Goal: Check status: Check status

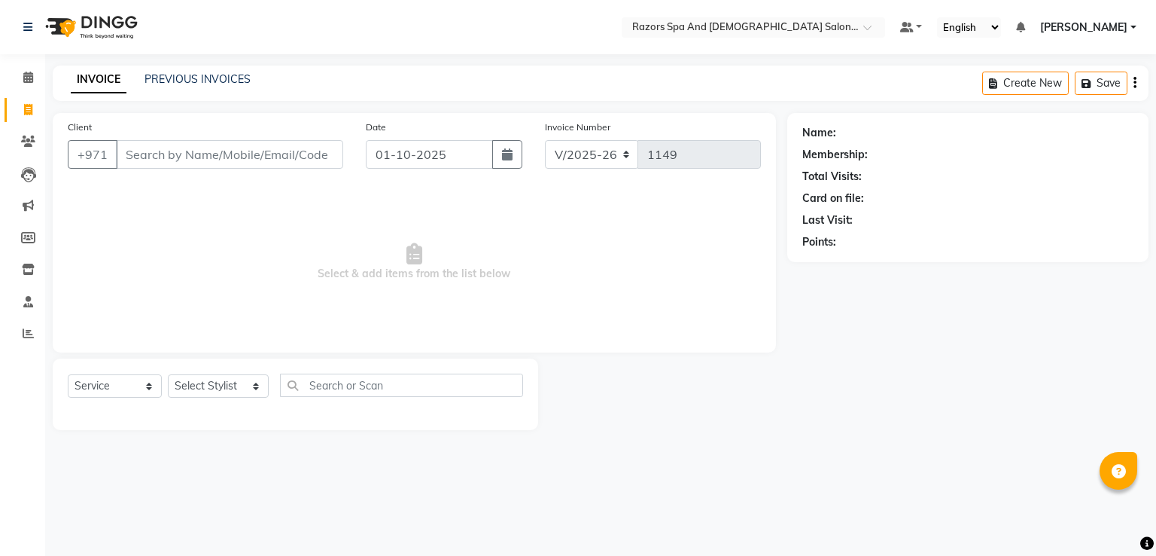
select select "8419"
select select "service"
click at [28, 330] on icon at bounding box center [28, 333] width 11 height 11
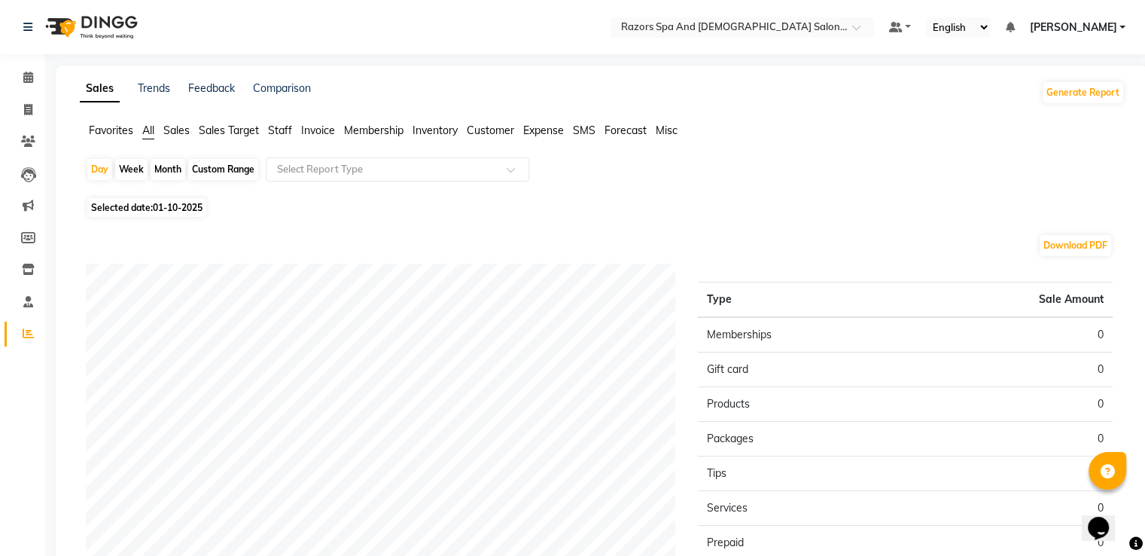
click at [175, 205] on span "01-10-2025" at bounding box center [178, 207] width 50 height 11
select select "10"
select select "2025"
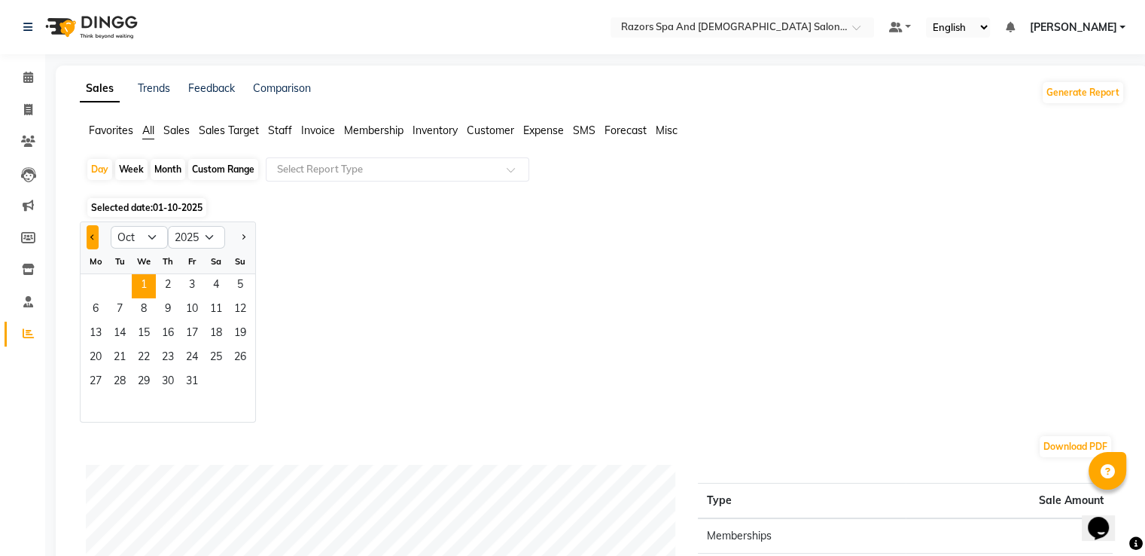
click at [93, 237] on span "Previous month" at bounding box center [92, 235] width 5 height 5
select select "9"
click at [120, 376] on span "30" at bounding box center [120, 382] width 24 height 24
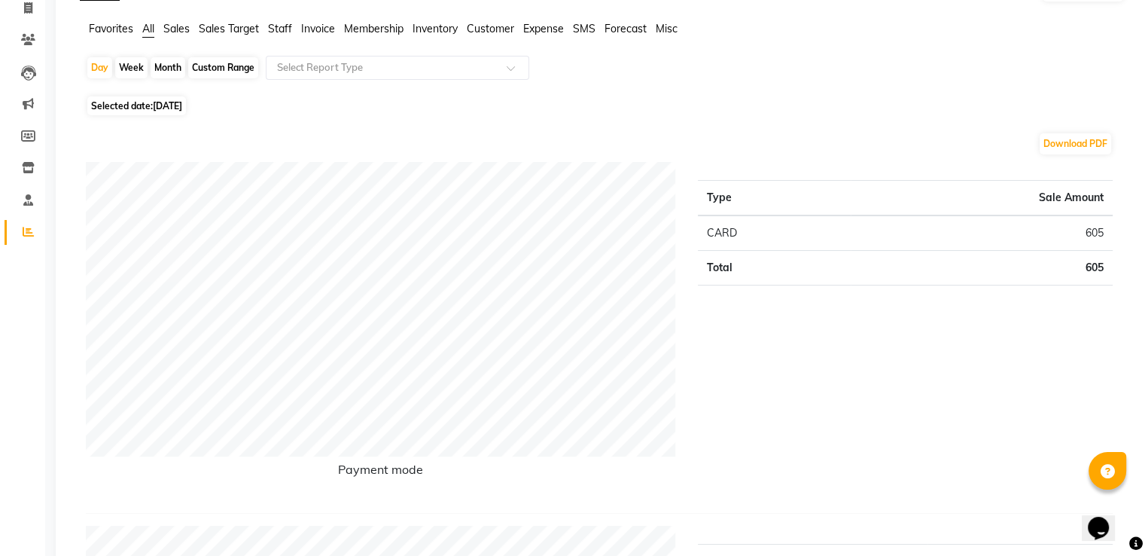
scroll to position [101, 0]
click at [182, 107] on span "[DATE]" at bounding box center [167, 106] width 29 height 11
select select "9"
select select "2025"
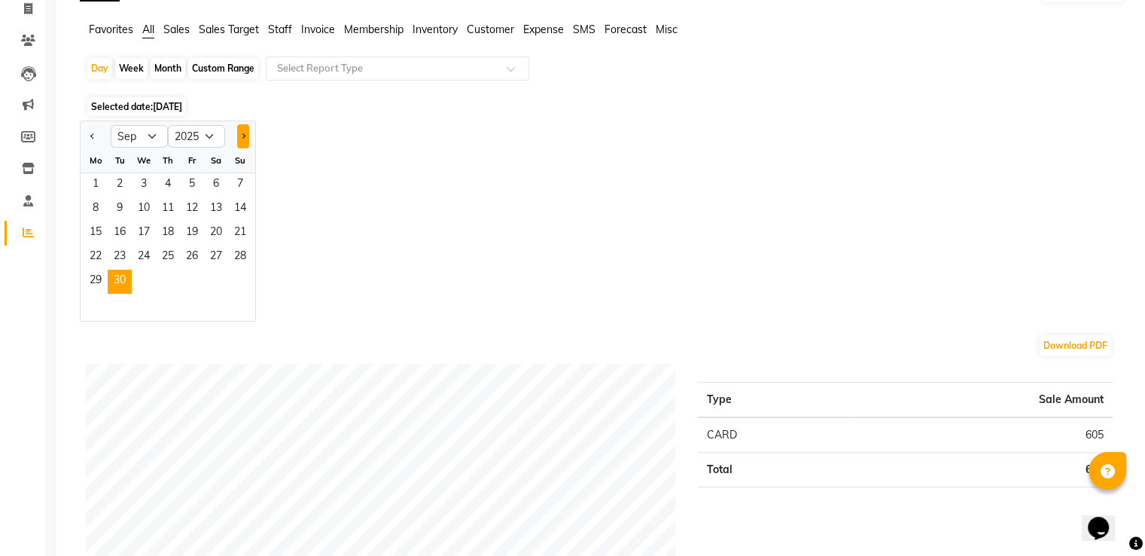
click at [242, 135] on span "Next month" at bounding box center [242, 135] width 5 height 5
select select "10"
click at [140, 184] on span "1" at bounding box center [144, 185] width 24 height 24
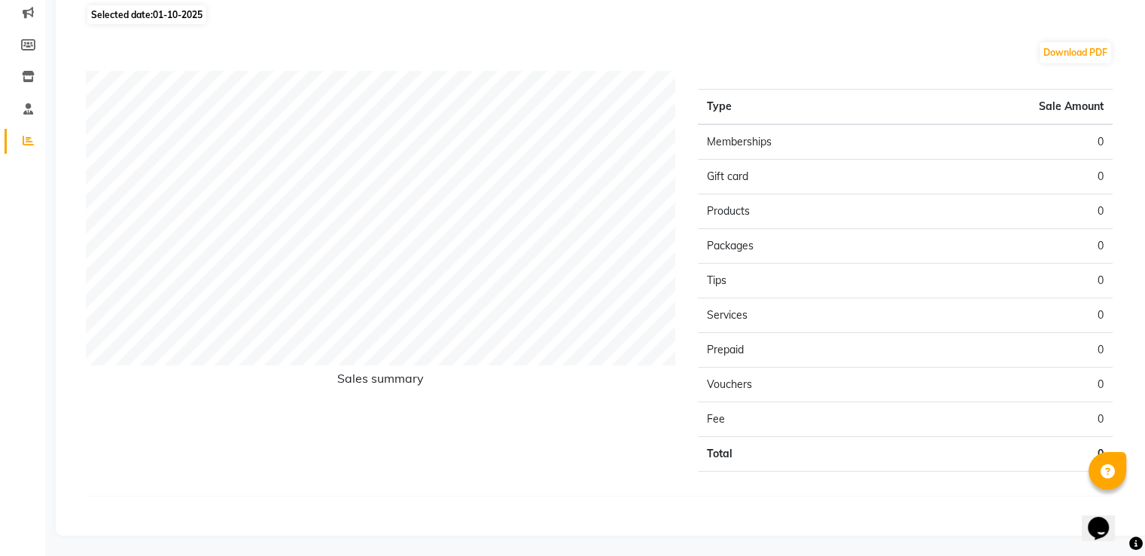
scroll to position [0, 0]
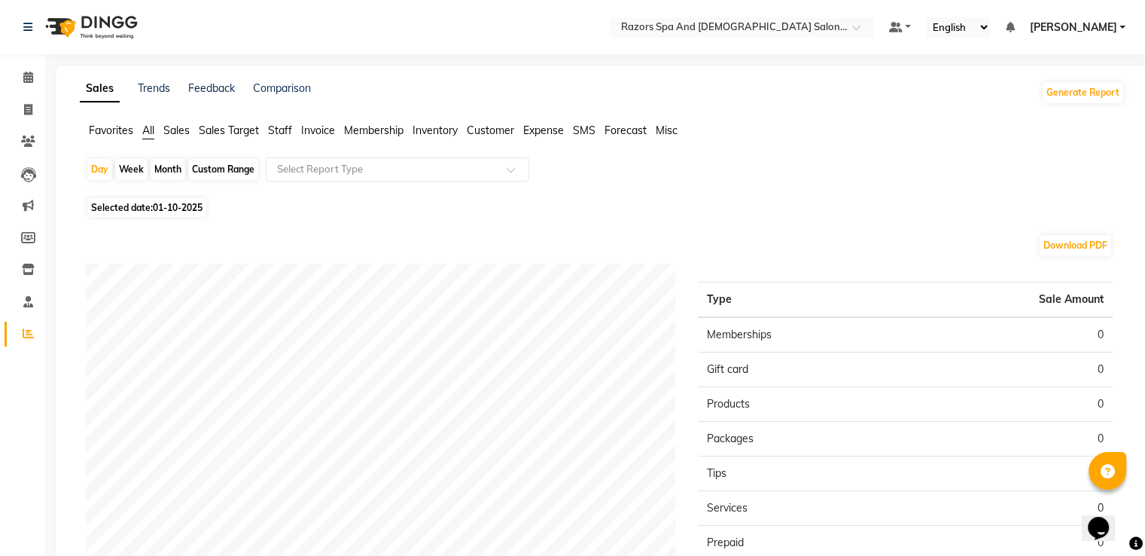
click at [170, 208] on span "01-10-2025" at bounding box center [178, 207] width 50 height 11
select select "10"
select select "2025"
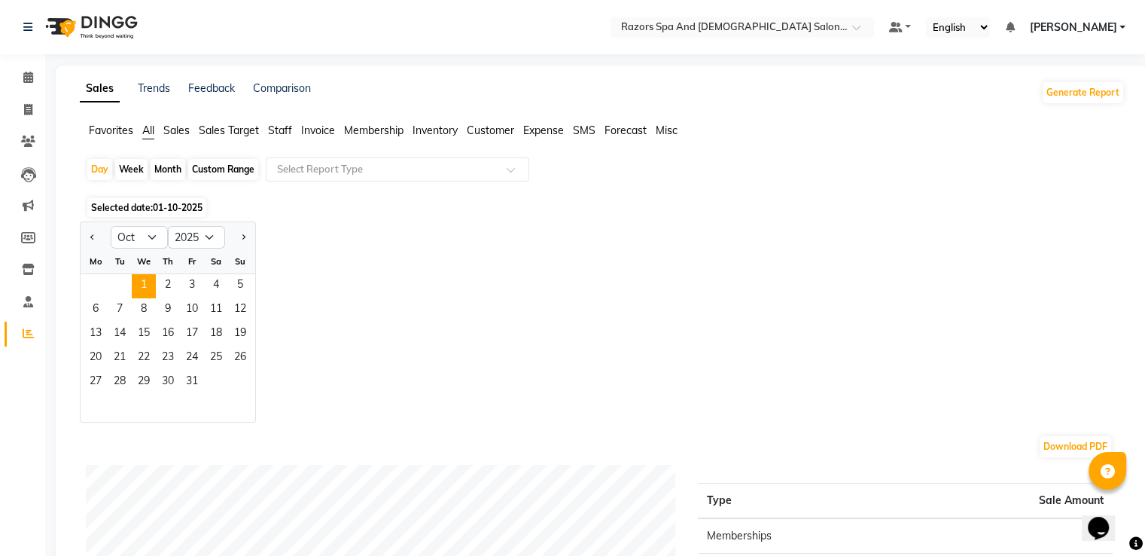
click at [143, 287] on span "1" at bounding box center [144, 286] width 24 height 24
